Goal: Use online tool/utility

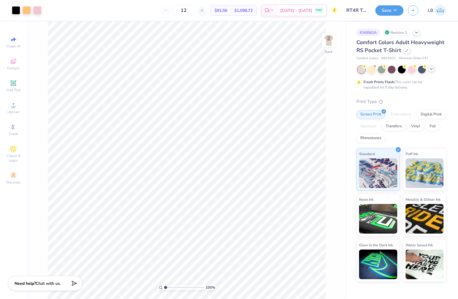
click at [431, 67] on icon at bounding box center [431, 69] width 5 height 5
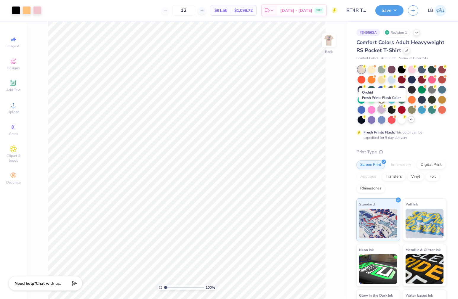
click at [381, 109] on div at bounding box center [381, 109] width 8 height 8
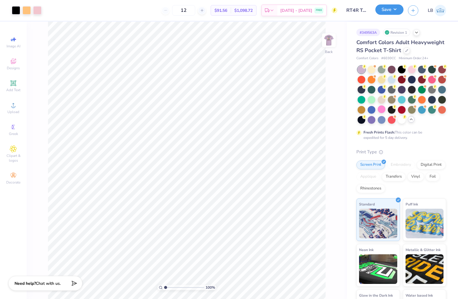
click at [380, 9] on button "Save" at bounding box center [389, 9] width 28 height 10
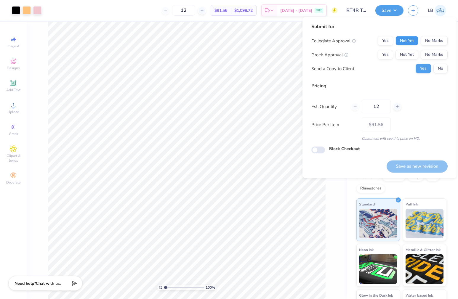
click at [404, 37] on button "Not Yet" at bounding box center [406, 40] width 23 height 9
click at [405, 50] on button "Not Yet" at bounding box center [406, 54] width 23 height 9
click at [435, 69] on button "No" at bounding box center [440, 68] width 14 height 9
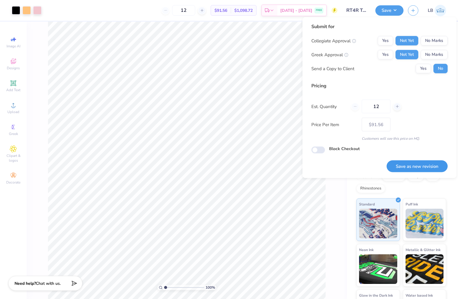
click at [406, 161] on button "Save as new revision" at bounding box center [416, 166] width 61 height 12
type input "– –"
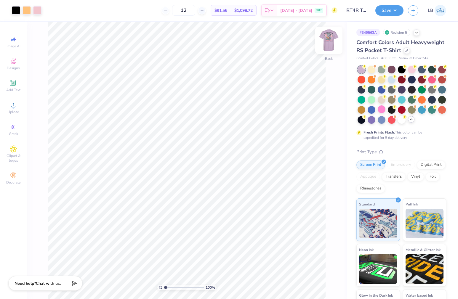
click at [323, 38] on img at bounding box center [329, 40] width 24 height 24
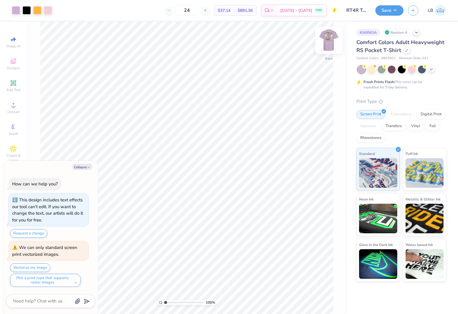
click at [332, 43] on img at bounding box center [329, 40] width 24 height 24
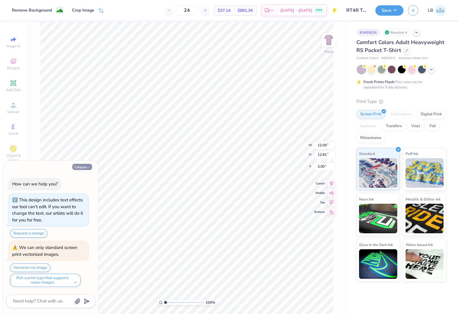
click at [84, 168] on button "Collapse" at bounding box center [82, 167] width 20 height 6
type textarea "x"
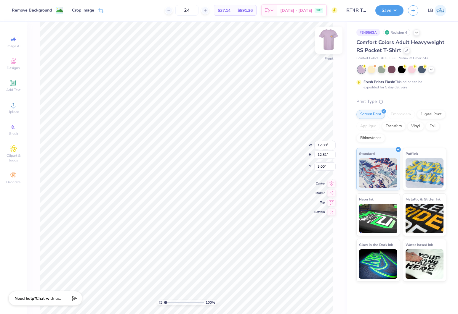
click at [327, 36] on img at bounding box center [329, 40] width 24 height 24
